Goal: Check status: Check status

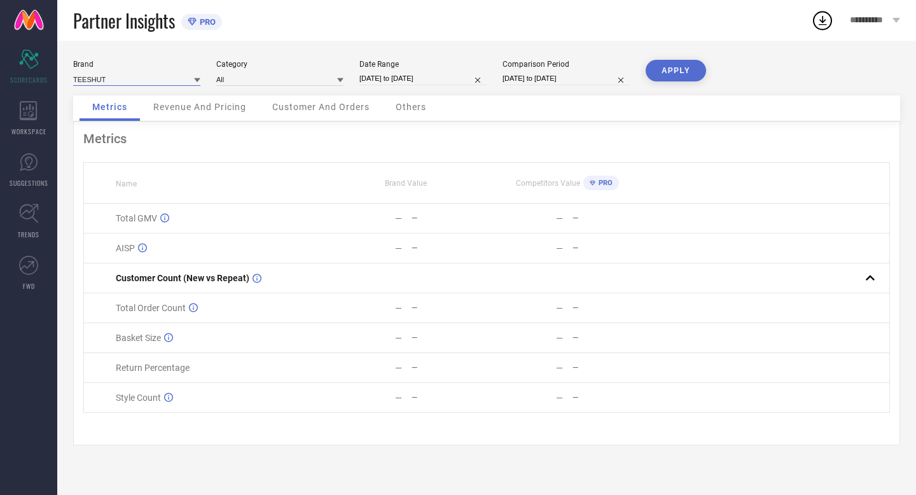
click at [118, 76] on input at bounding box center [136, 79] width 127 height 13
click at [27, 109] on icon at bounding box center [29, 110] width 18 height 19
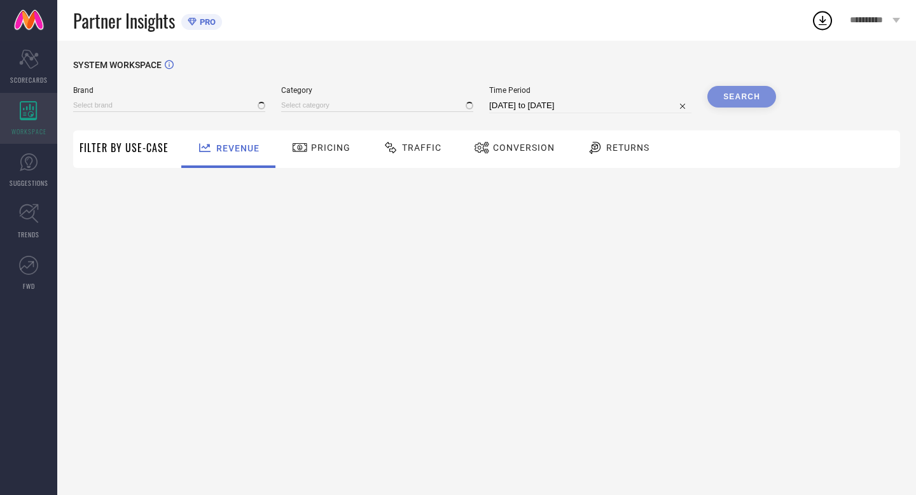
type input "TEESHUT"
type input "All"
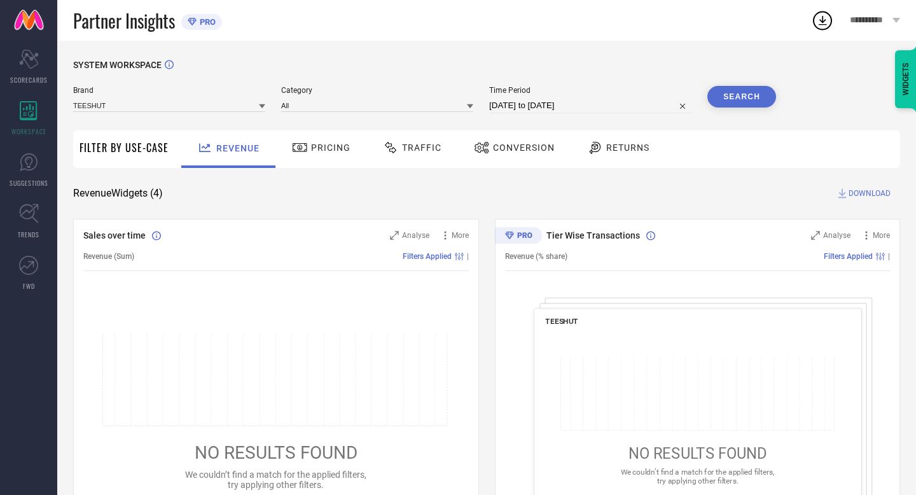
click at [598, 143] on icon at bounding box center [595, 147] width 16 height 15
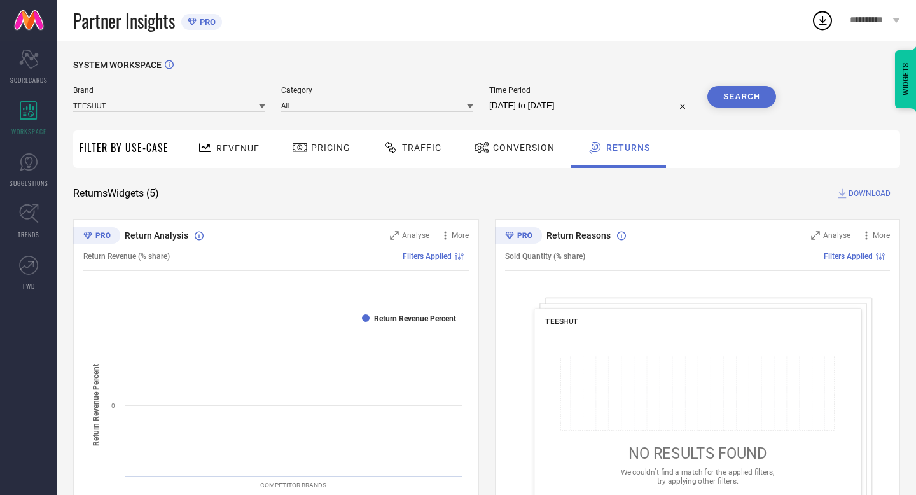
click at [886, 26] on div "**********" at bounding box center [875, 20] width 83 height 41
click at [18, 69] on div "Scorecard SCORECARDS" at bounding box center [28, 66] width 57 height 51
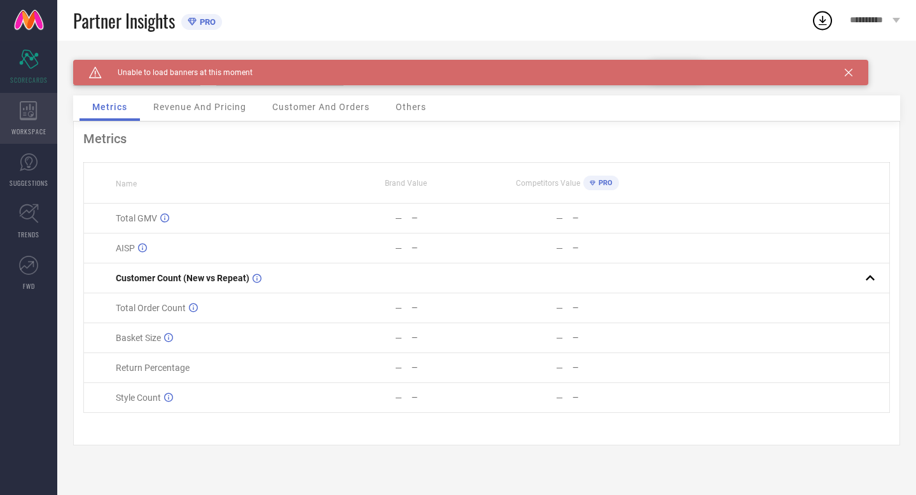
click at [29, 118] on icon at bounding box center [28, 110] width 17 height 19
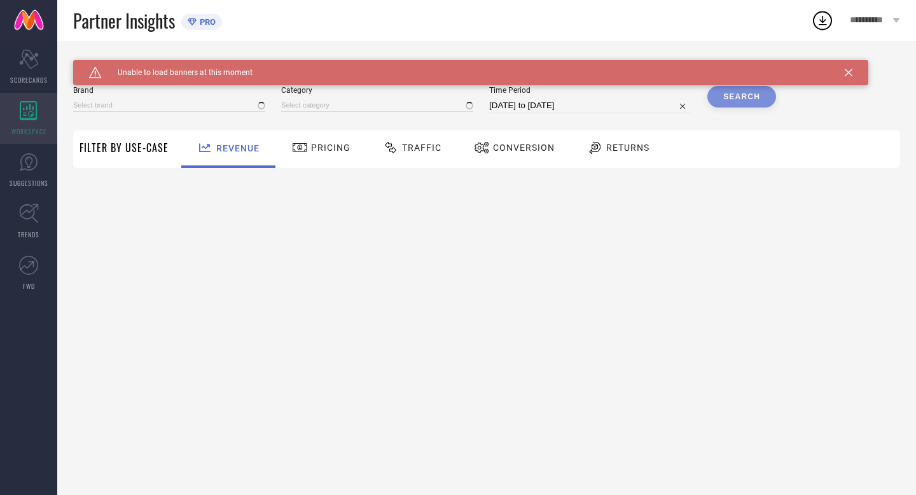
type input "TEESHUT"
type input "All"
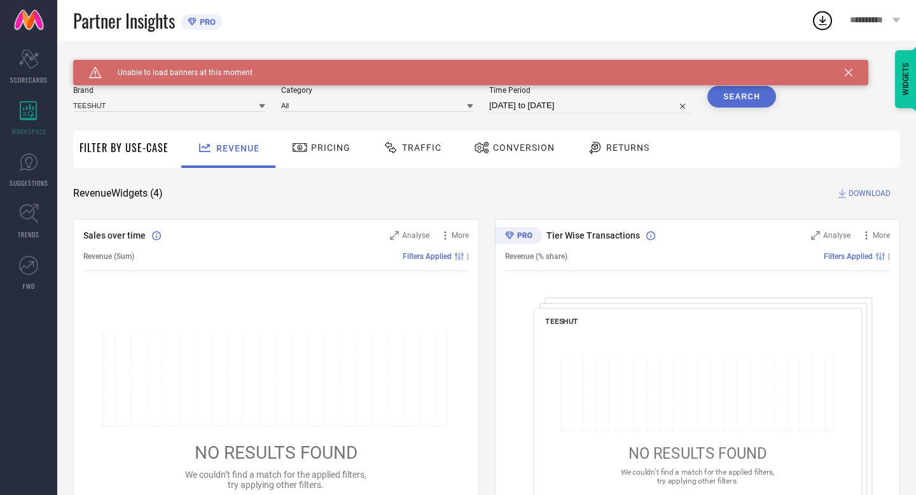
click at [327, 134] on div "Pricing" at bounding box center [321, 149] width 90 height 38
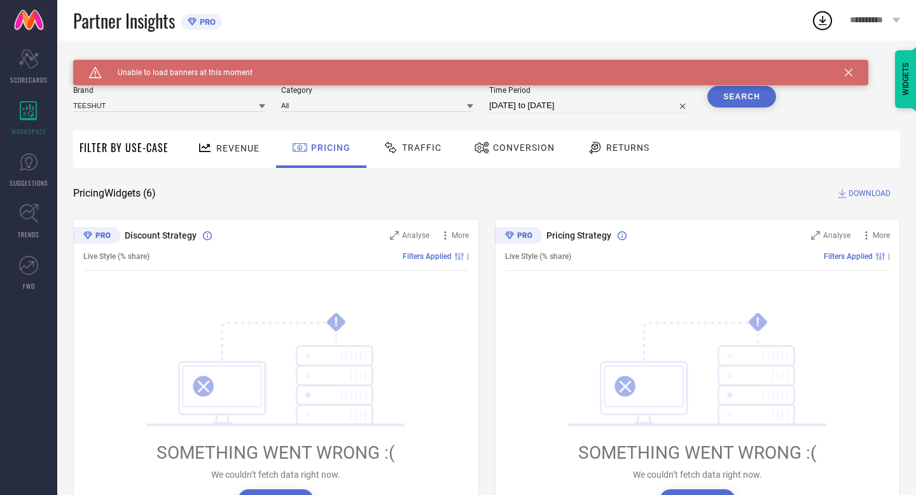
click at [426, 149] on span "Traffic" at bounding box center [421, 147] width 39 height 10
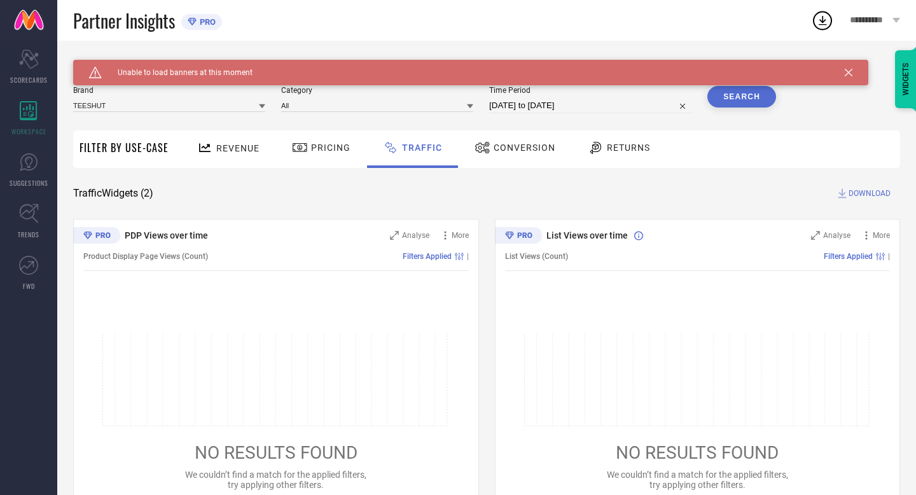
click at [527, 147] on span "Conversion" at bounding box center [525, 147] width 62 height 10
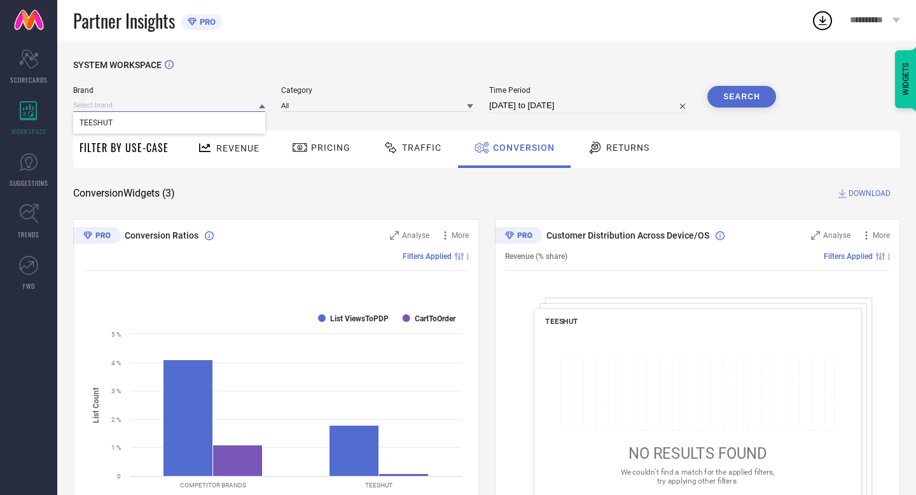
click at [148, 104] on input at bounding box center [169, 105] width 192 height 13
click at [261, 106] on icon at bounding box center [262, 106] width 6 height 6
click at [614, 143] on span "Returns" at bounding box center [627, 147] width 43 height 10
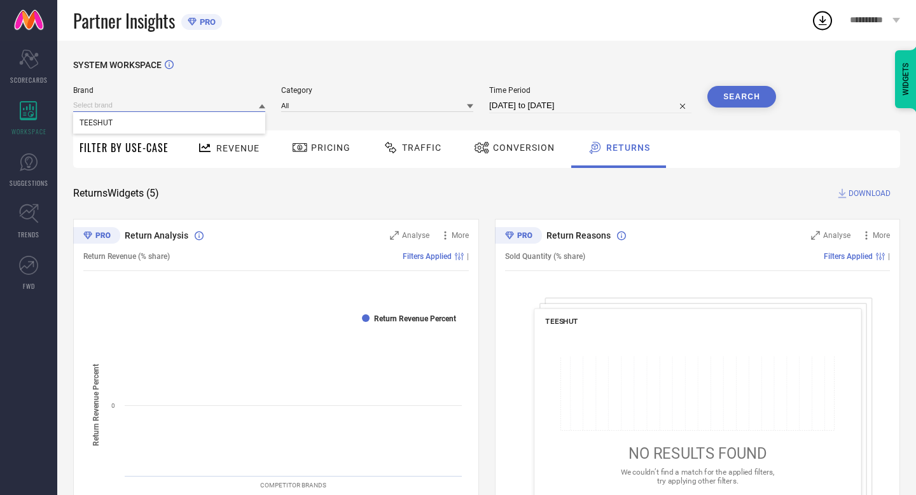
click at [126, 102] on input at bounding box center [169, 105] width 192 height 13
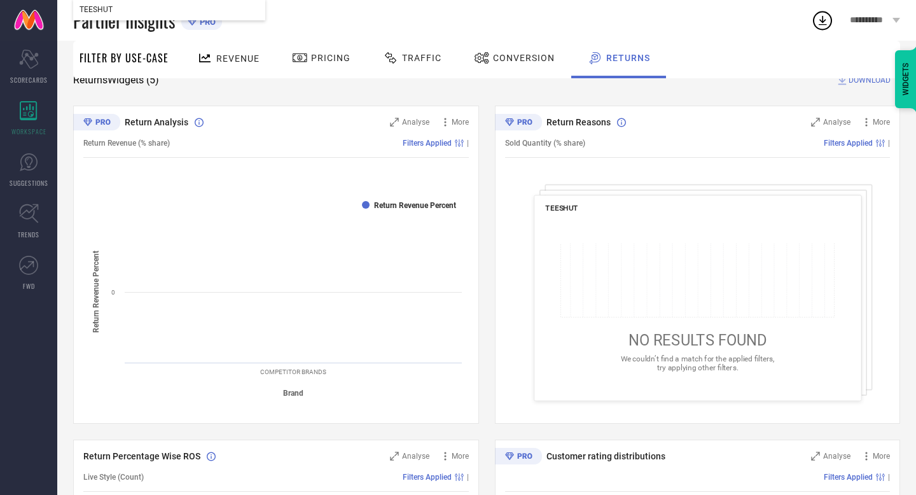
scroll to position [109, 0]
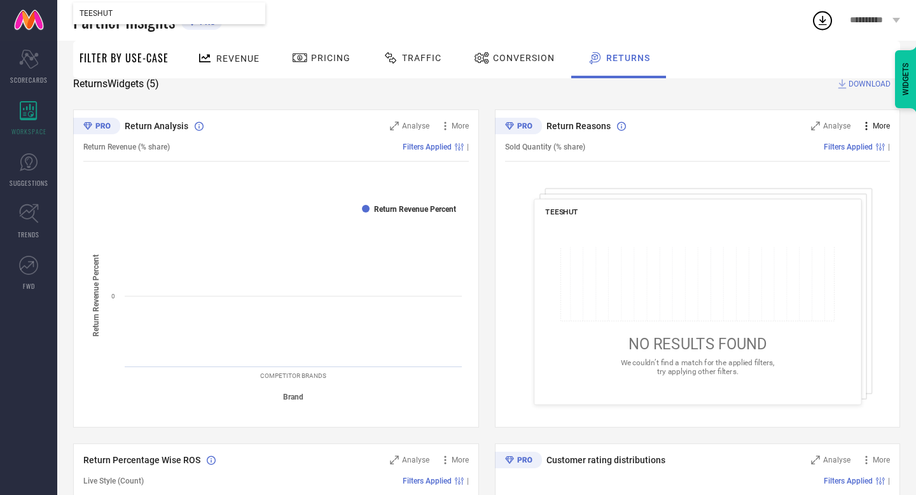
click at [878, 125] on span "More" at bounding box center [881, 125] width 17 height 9
click at [829, 128] on span "Analyse" at bounding box center [836, 125] width 27 height 9
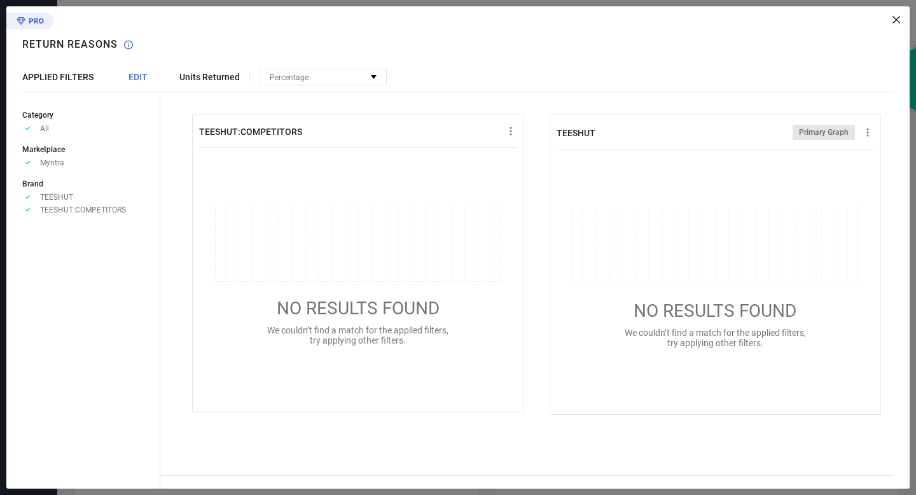
click at [894, 18] on icon at bounding box center [896, 20] width 8 height 8
